Goal: Communication & Community: Connect with others

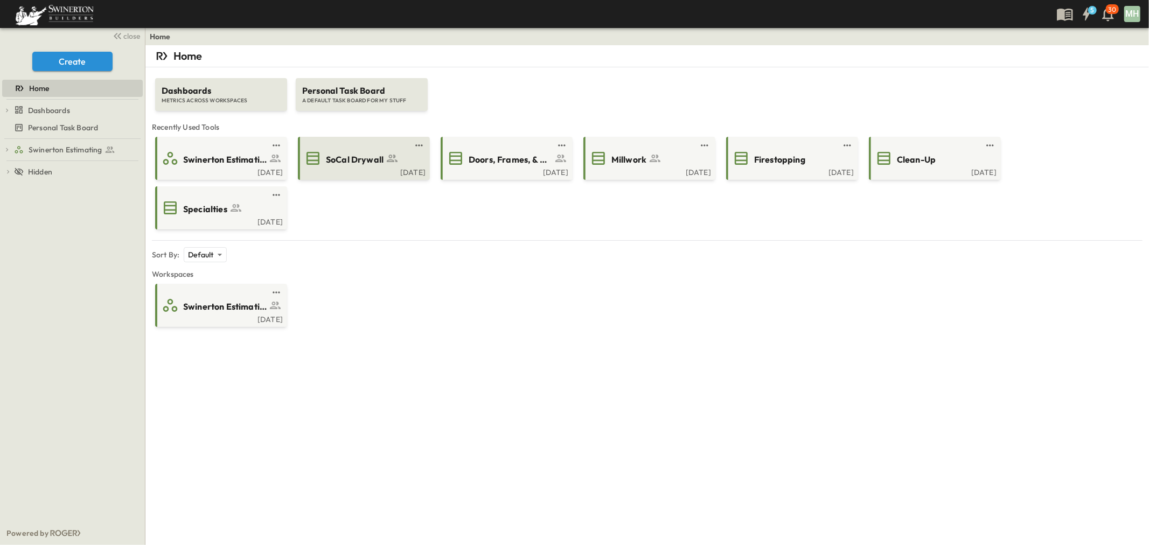
click at [376, 166] on div "SoCal Drywall" at bounding box center [362, 158] width 117 height 17
